Goal: Go to known website: Go to known website

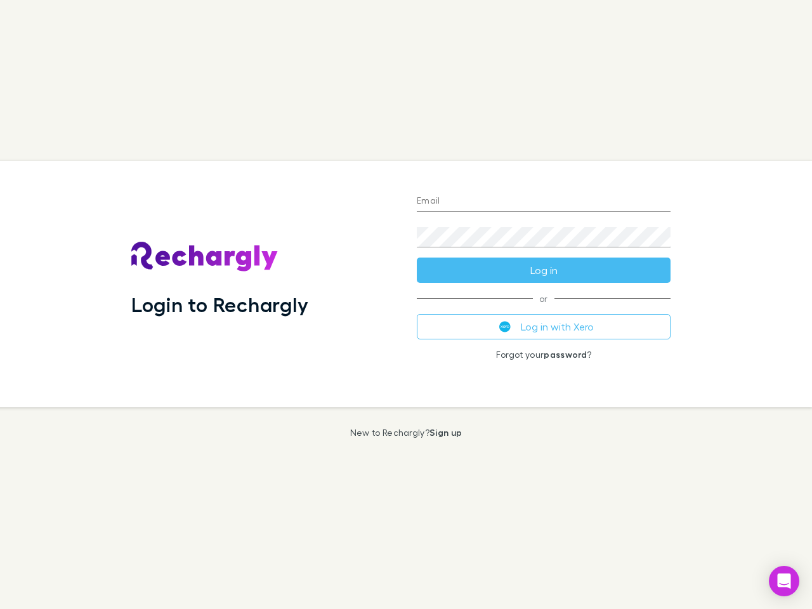
click at [406, 304] on div "Login to Rechargly" at bounding box center [263, 284] width 285 height 246
click at [544, 202] on input "Email" at bounding box center [544, 202] width 254 height 20
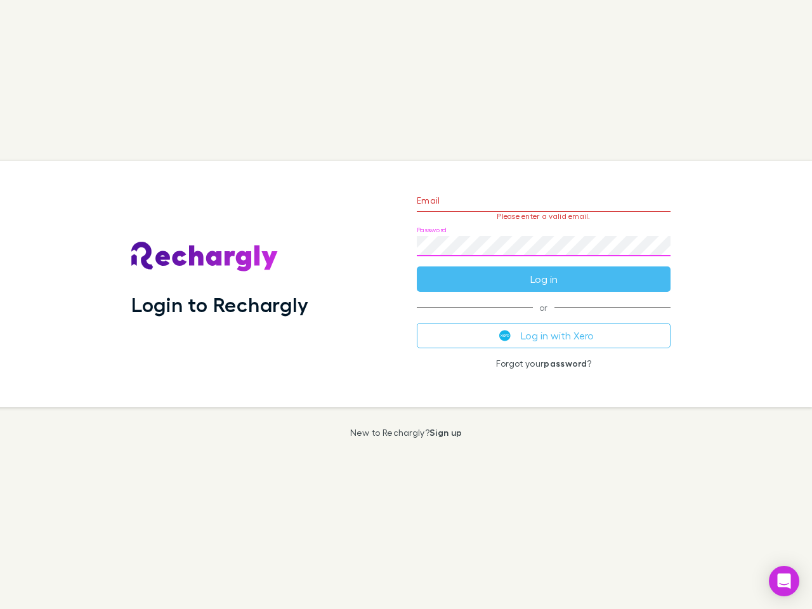
click at [544, 270] on form "Email Please enter a valid email. Password Log in" at bounding box center [544, 236] width 254 height 110
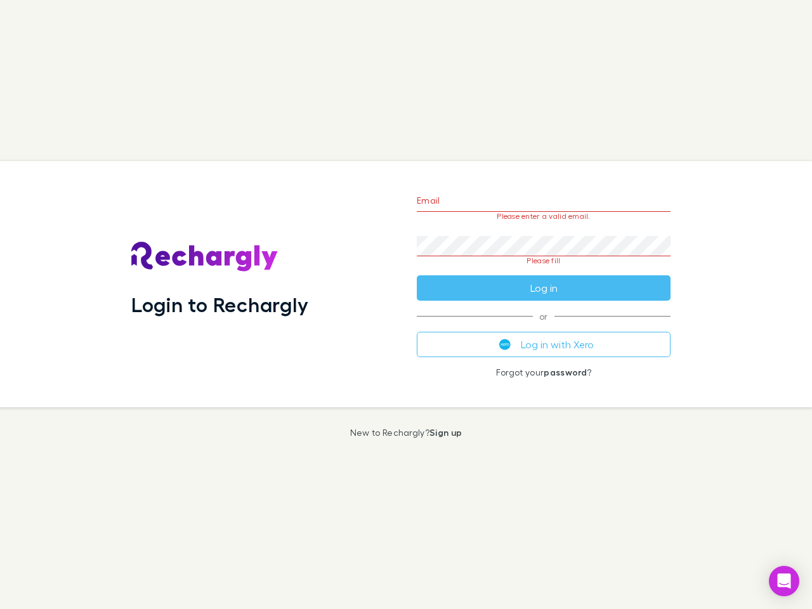
click at [544, 327] on div "Email Please enter a valid email. Password Please fill Log in or Log in with Xe…" at bounding box center [544, 284] width 274 height 246
click at [784, 581] on icon "Open Intercom Messenger" at bounding box center [784, 580] width 13 height 15
